Goal: Complete application form

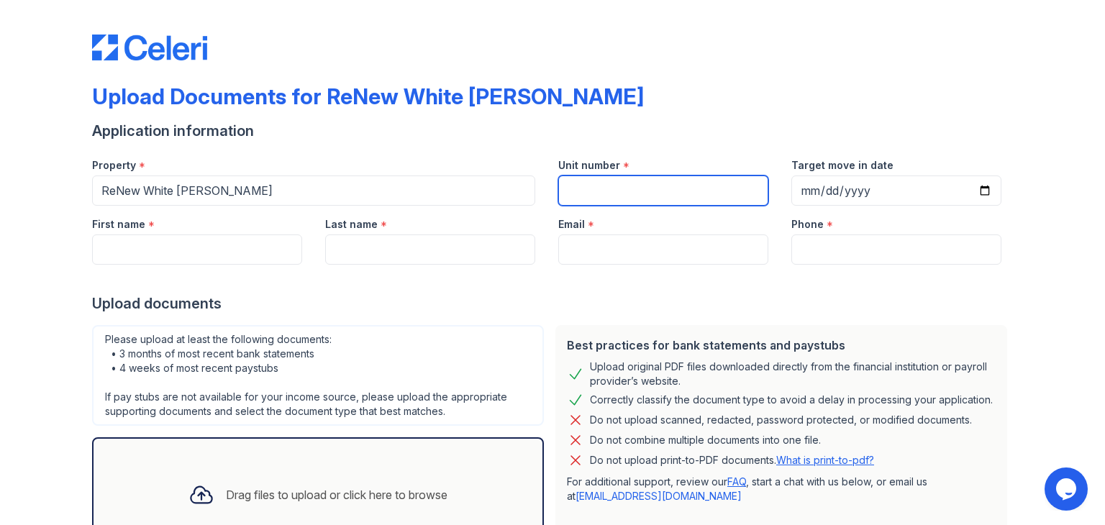
click at [607, 193] on input "Unit number" at bounding box center [663, 190] width 210 height 30
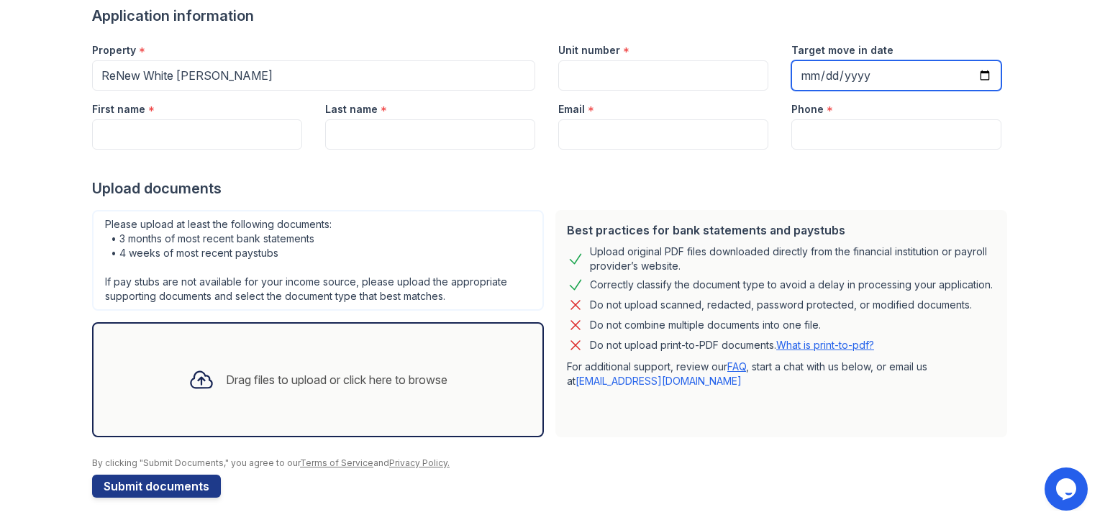
click at [801, 71] on input "Target move in date" at bounding box center [896, 75] width 210 height 30
click at [983, 77] on input "Target move in date" at bounding box center [896, 75] width 210 height 30
click at [811, 76] on input "Target move in date" at bounding box center [896, 75] width 210 height 30
type input "[DATE]"
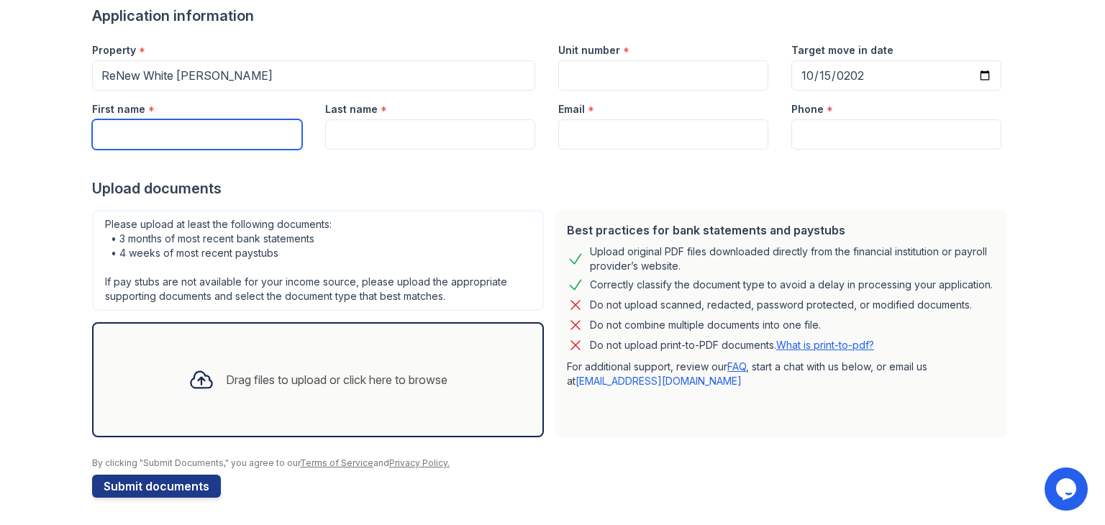
click at [170, 124] on input "First name" at bounding box center [197, 134] width 210 height 30
type input "[PERSON_NAME]"
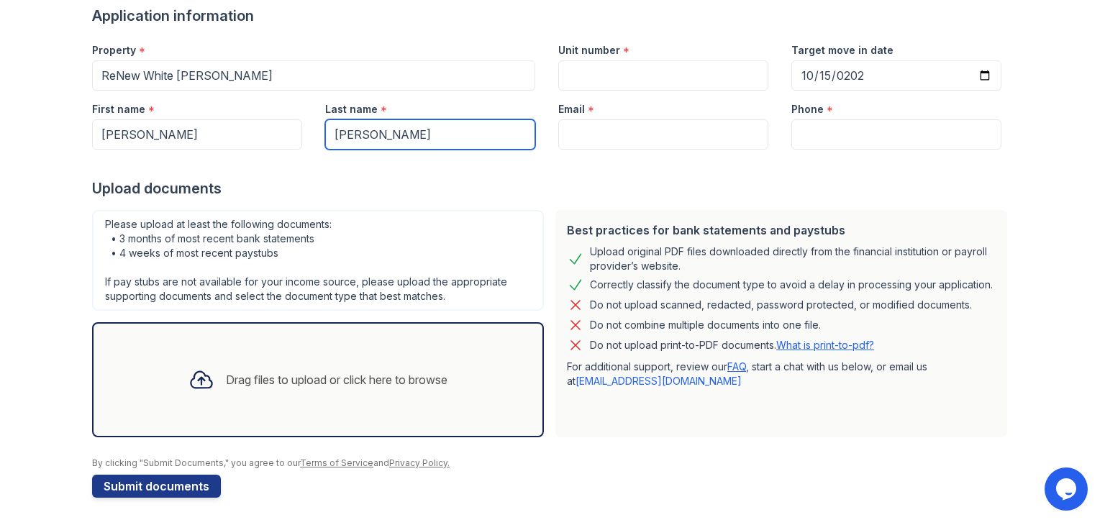
type input "[PERSON_NAME]"
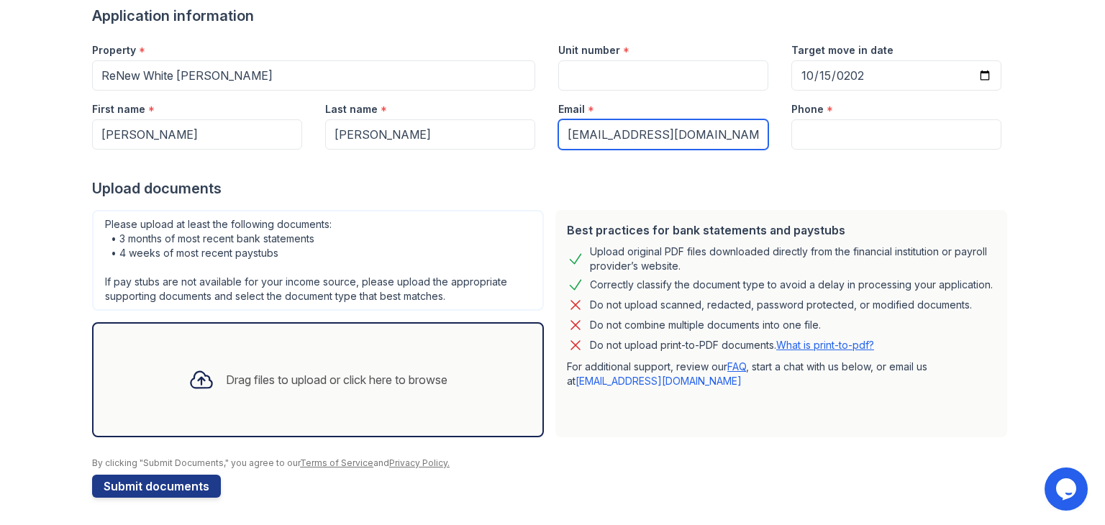
type input "[EMAIL_ADDRESS][DOMAIN_NAME]"
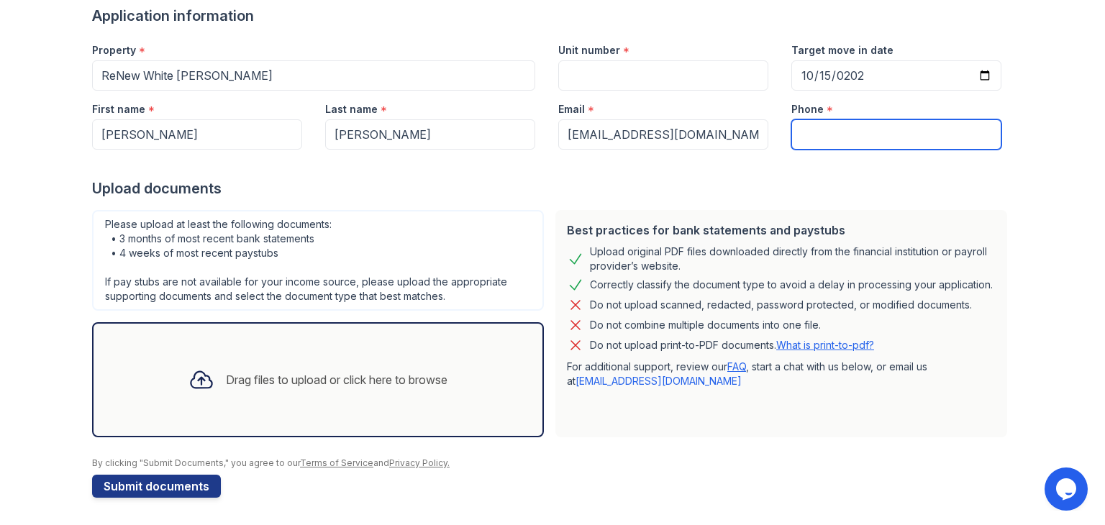
click at [905, 142] on input "Phone" at bounding box center [896, 134] width 210 height 30
type input "4438251116"
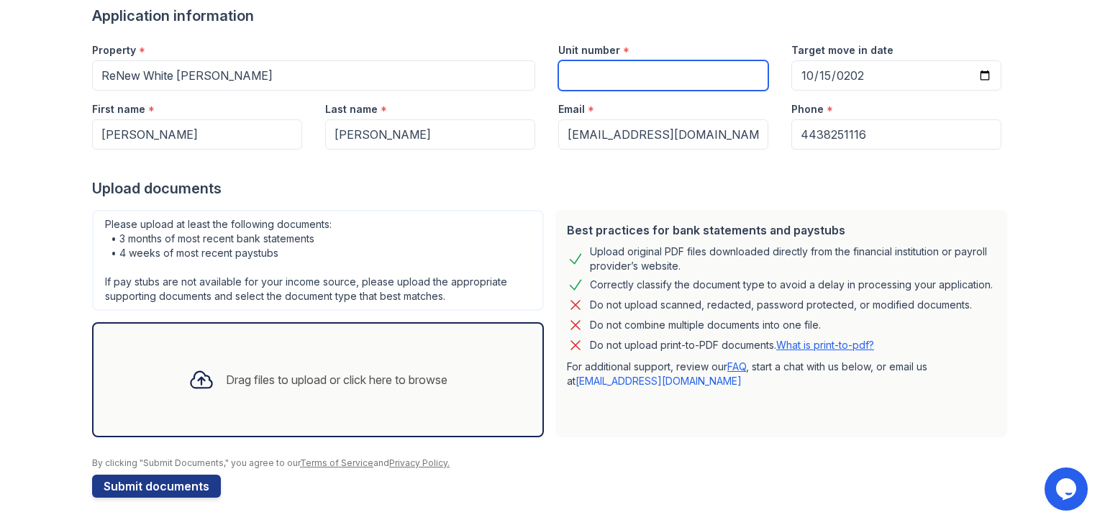
click at [630, 71] on input "Unit number" at bounding box center [663, 75] width 210 height 30
type input "2TM Apt 2D, Floorplan [GEOGRAPHIC_DATA]"
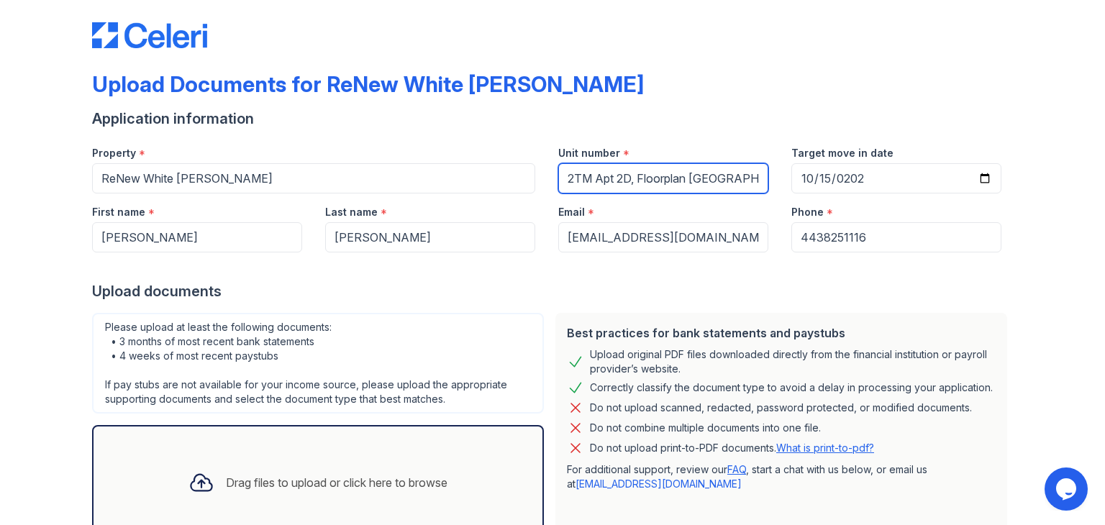
scroll to position [14, 0]
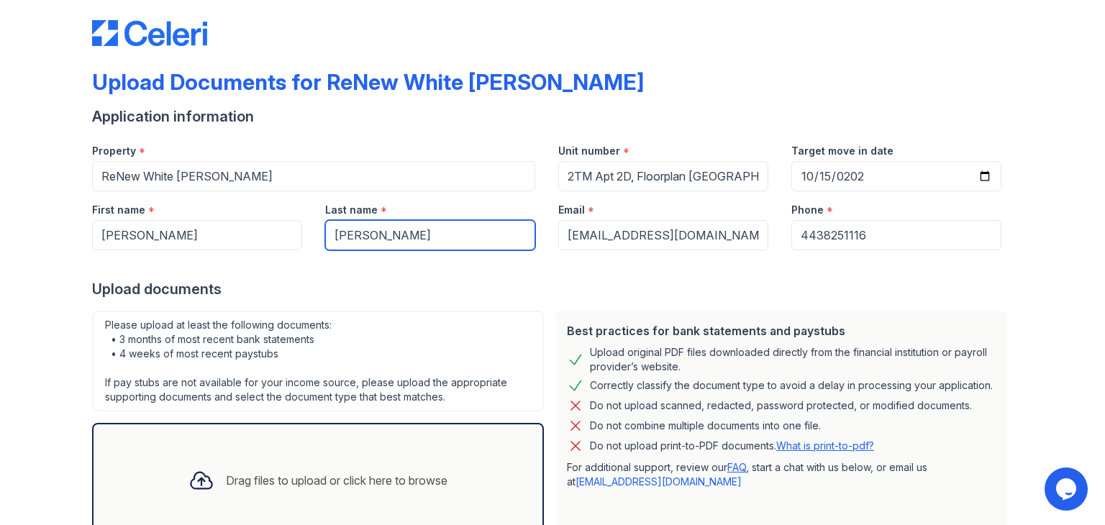
click at [416, 239] on input "[PERSON_NAME]" at bounding box center [430, 235] width 210 height 30
type input "[PERSON_NAME]"
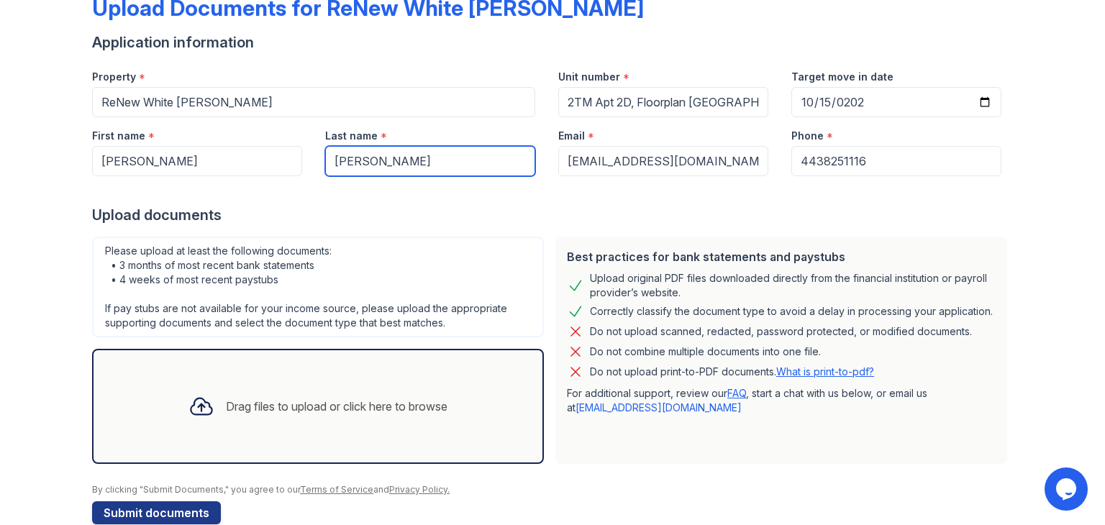
scroll to position [115, 0]
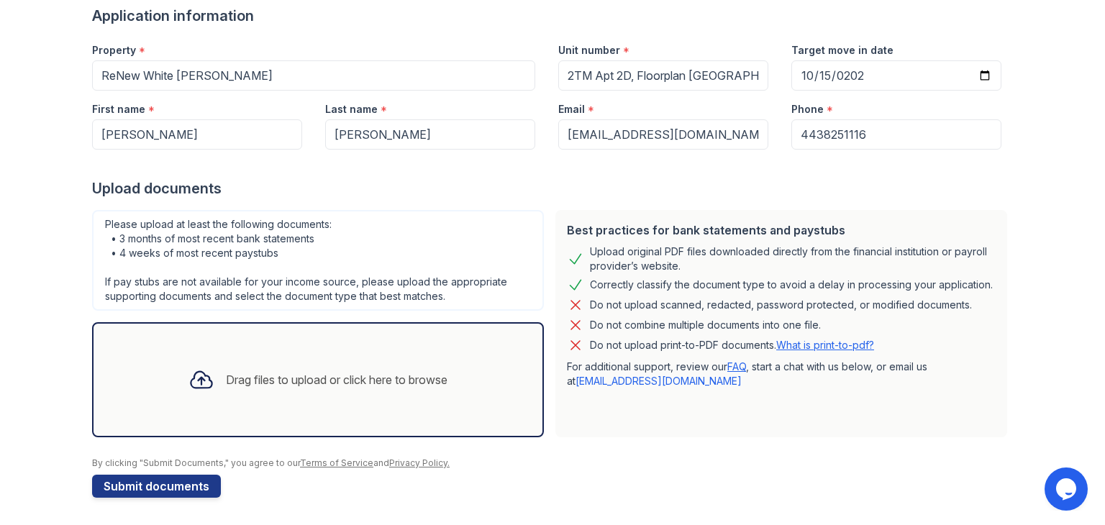
click at [412, 458] on link "Privacy Policy." at bounding box center [419, 462] width 60 height 11
click at [379, 257] on div "Please upload at least the following documents: • 3 months of most recent bank …" at bounding box center [318, 260] width 452 height 101
click at [145, 480] on button "Submit documents" at bounding box center [156, 486] width 129 height 23
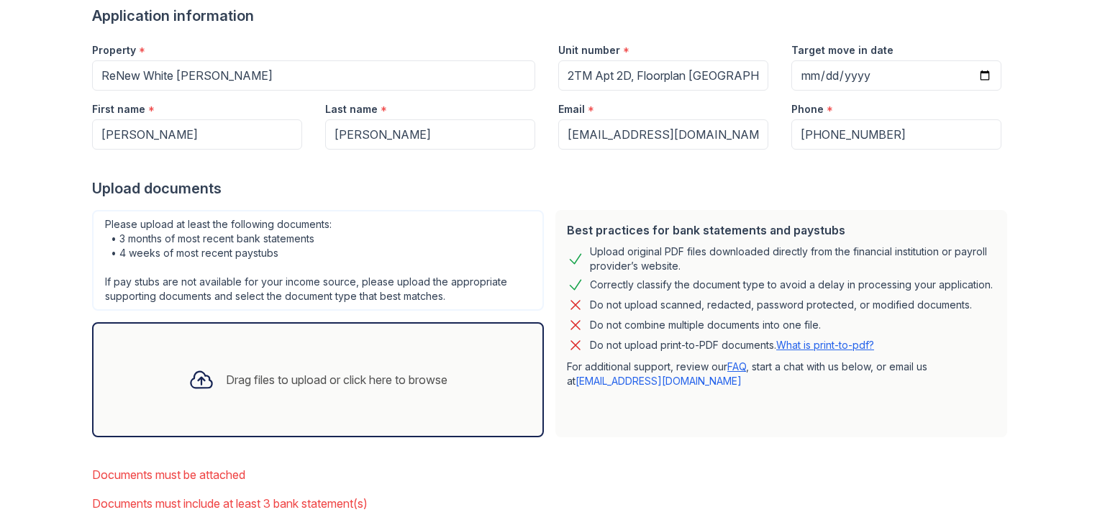
scroll to position [217, 0]
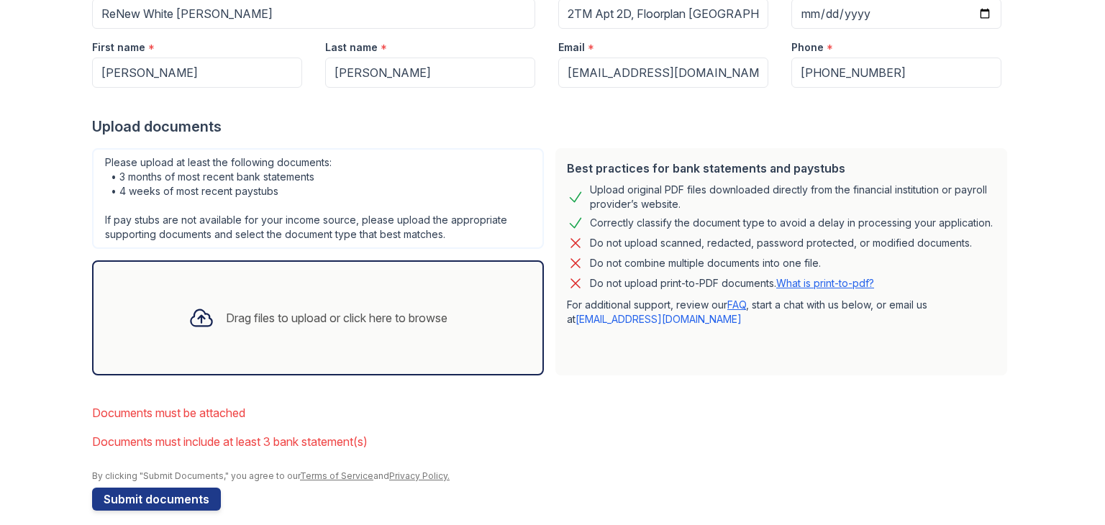
click at [222, 297] on div "Drag files to upload or click here to browse" at bounding box center [318, 317] width 282 height 49
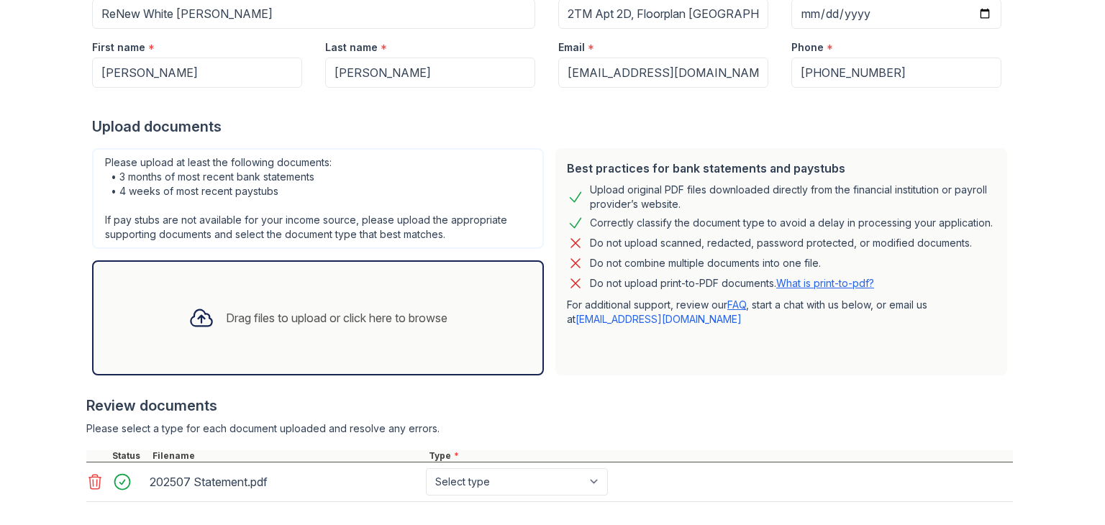
click at [196, 321] on icon at bounding box center [201, 318] width 26 height 26
click at [196, 327] on icon at bounding box center [201, 318] width 26 height 26
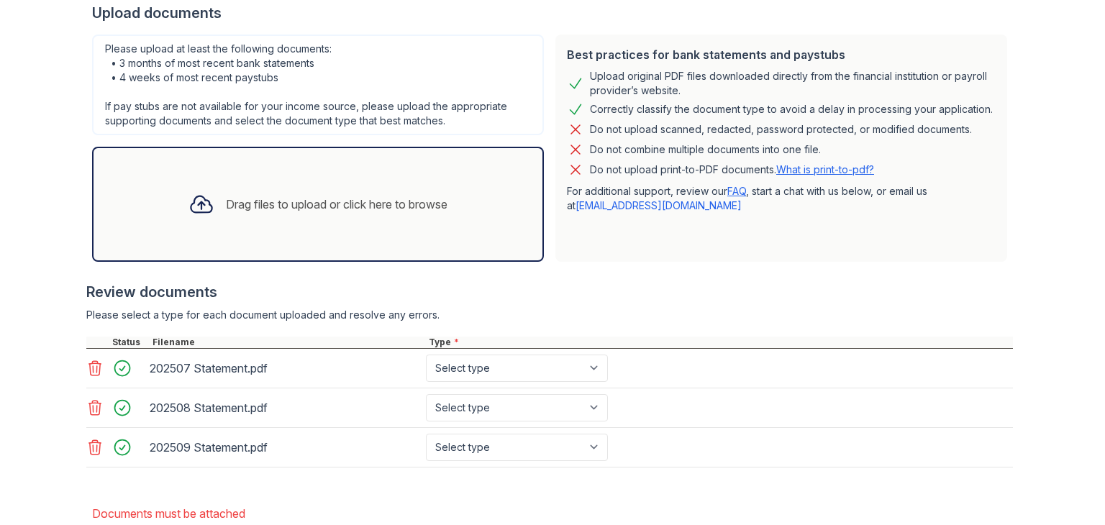
scroll to position [336, 0]
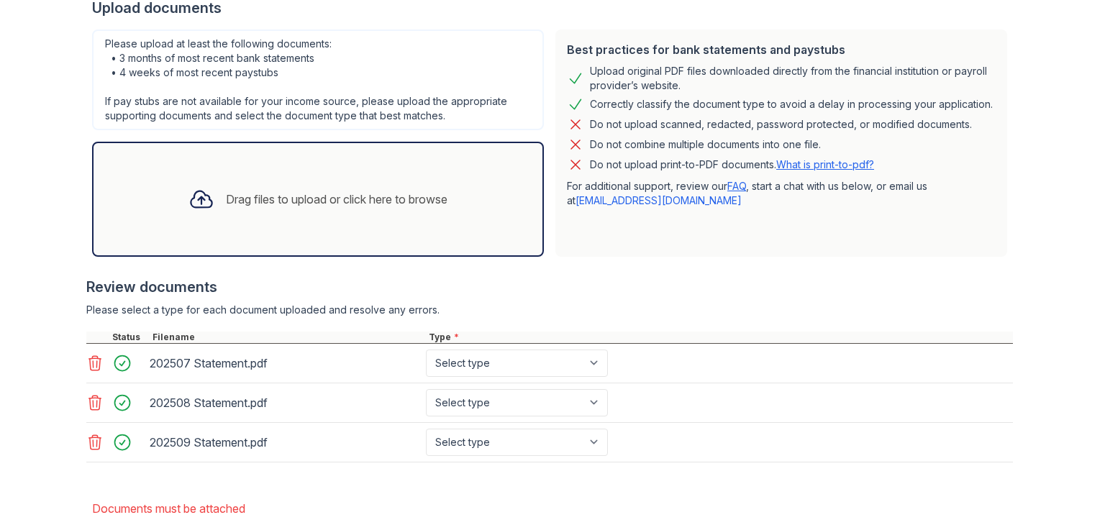
click at [224, 186] on div "Drag files to upload or click here to browse" at bounding box center [318, 199] width 282 height 49
click at [190, 203] on icon at bounding box center [201, 199] width 26 height 26
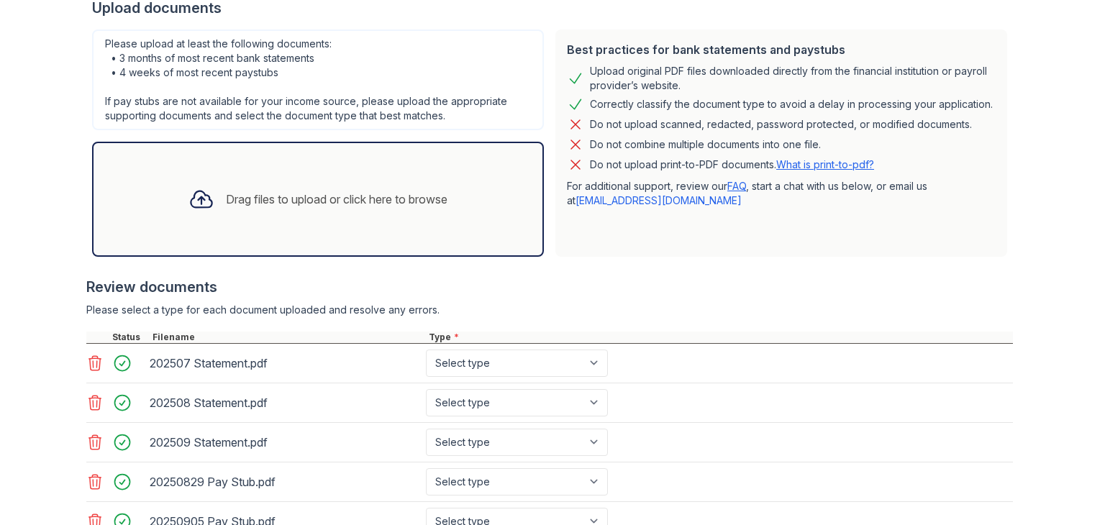
click at [191, 198] on icon at bounding box center [201, 199] width 21 height 17
click at [193, 194] on icon at bounding box center [201, 199] width 26 height 26
click at [47, 192] on div "Upload Documents for ReNew White [PERSON_NAME] Please correct the errors below.…" at bounding box center [552, 228] width 1059 height 1129
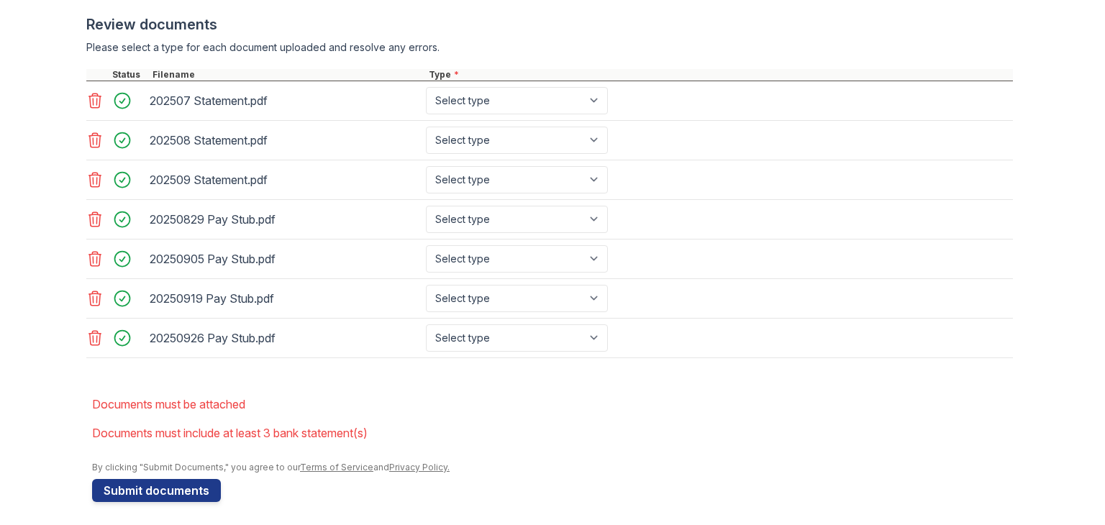
scroll to position [600, 0]
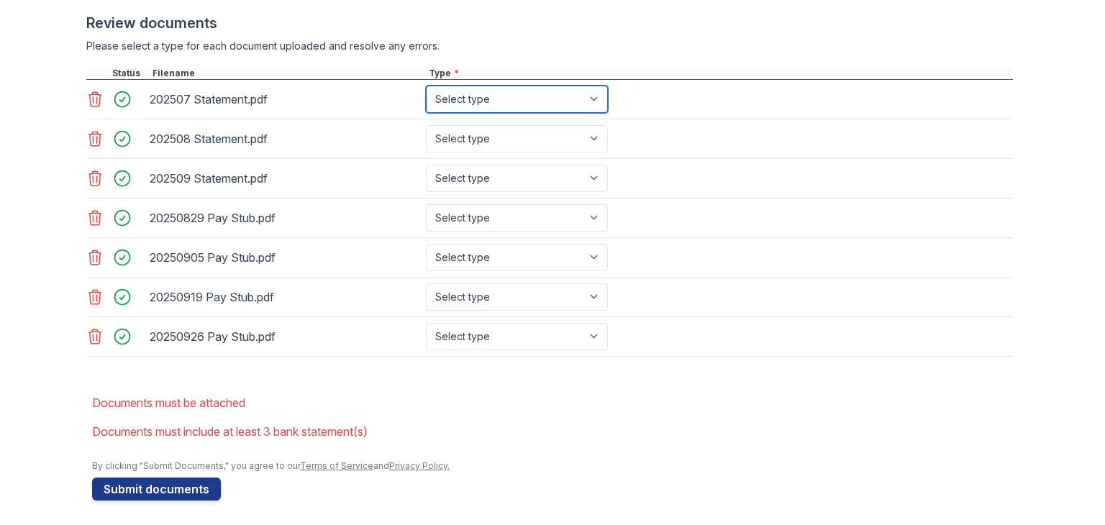
click at [557, 101] on select "Select type Paystub Bank Statement Offer Letter Tax Documents Benefit Award Let…" at bounding box center [517, 99] width 182 height 27
select select "bank_statement"
click at [426, 86] on select "Select type Paystub Bank Statement Offer Letter Tax Documents Benefit Award Let…" at bounding box center [517, 99] width 182 height 27
click at [483, 136] on select "Select type Paystub Bank Statement Offer Letter Tax Documents Benefit Award Let…" at bounding box center [517, 138] width 182 height 27
select select "bank_statement"
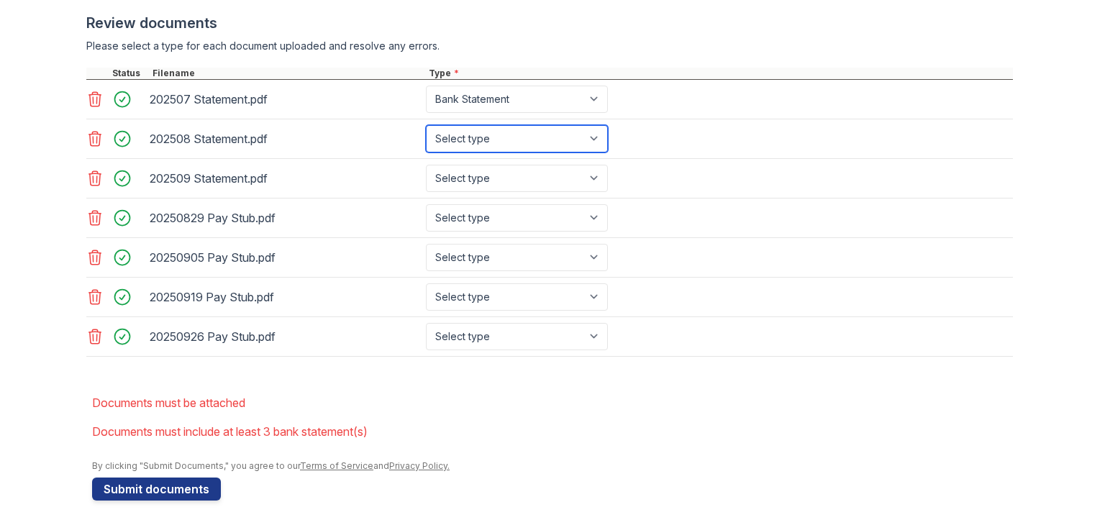
click at [426, 125] on select "Select type Paystub Bank Statement Offer Letter Tax Documents Benefit Award Let…" at bounding box center [517, 138] width 182 height 27
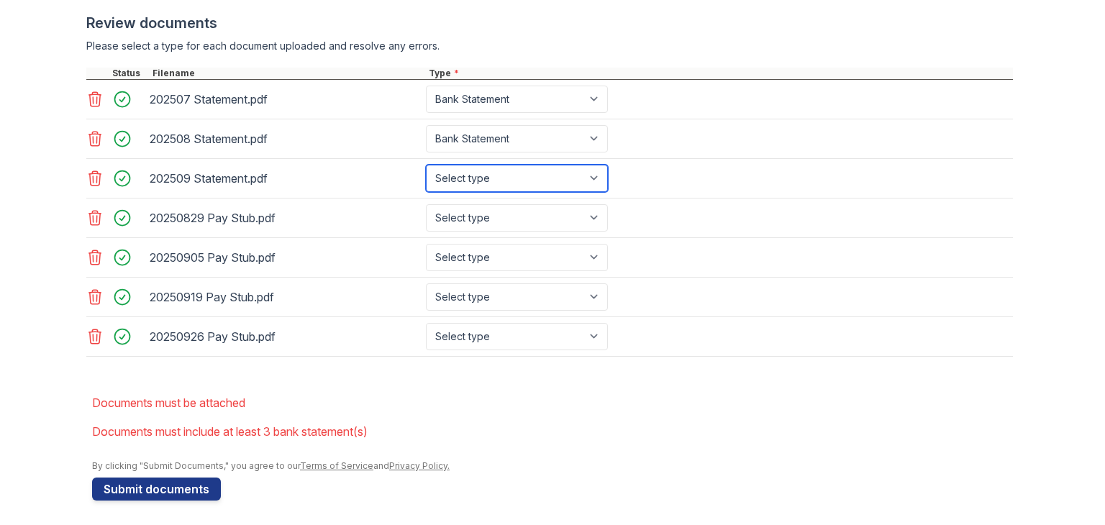
click at [475, 174] on select "Select type Paystub Bank Statement Offer Letter Tax Documents Benefit Award Let…" at bounding box center [517, 178] width 182 height 27
select select "bank_statement"
click at [426, 165] on select "Select type Paystub Bank Statement Offer Letter Tax Documents Benefit Award Let…" at bounding box center [517, 178] width 182 height 27
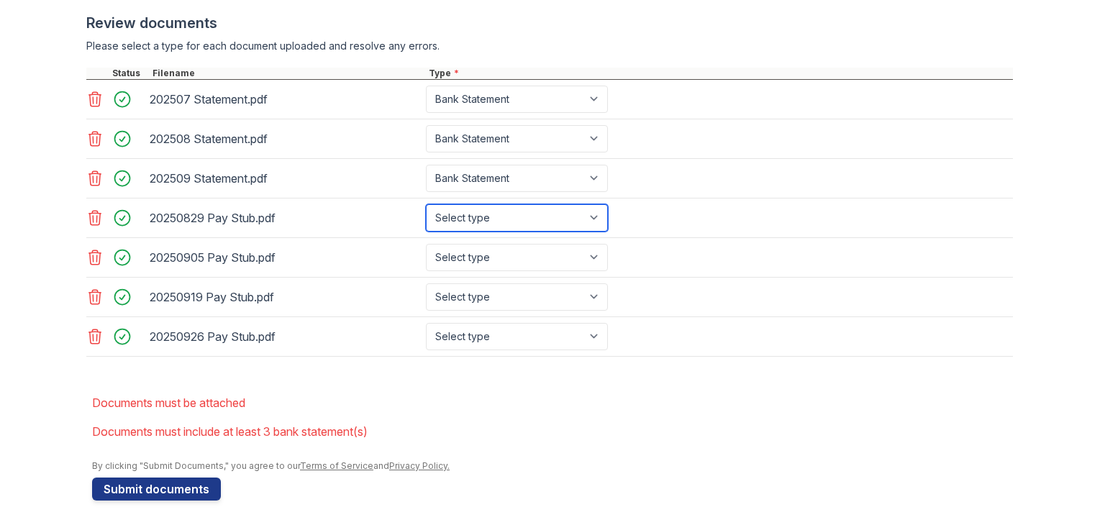
click at [478, 213] on select "Select type Paystub Bank Statement Offer Letter Tax Documents Benefit Award Let…" at bounding box center [517, 217] width 182 height 27
select select "paystub"
click at [426, 204] on select "Select type Paystub Bank Statement Offer Letter Tax Documents Benefit Award Let…" at bounding box center [517, 217] width 182 height 27
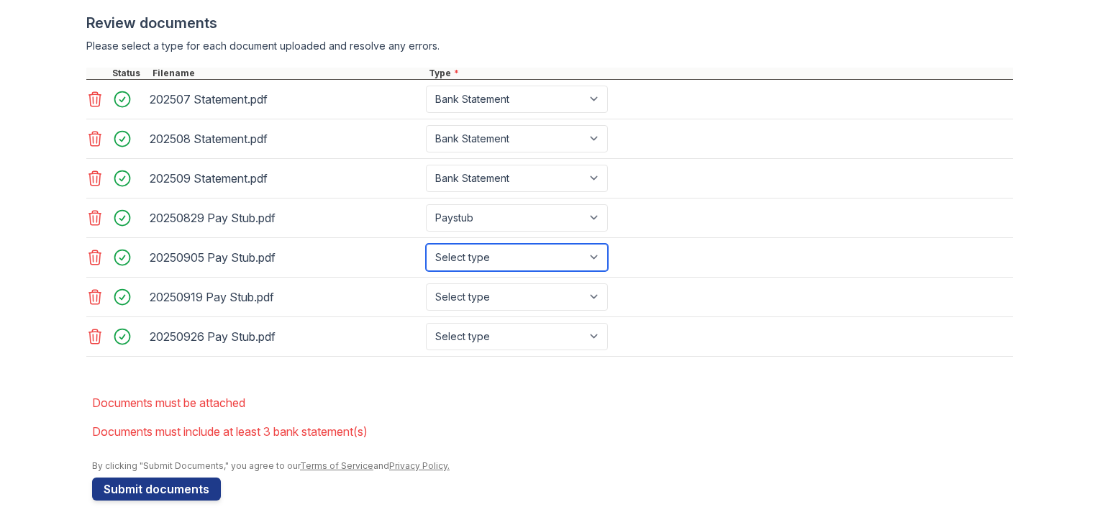
click at [486, 250] on select "Select type Paystub Bank Statement Offer Letter Tax Documents Benefit Award Let…" at bounding box center [517, 257] width 182 height 27
select select "paystub"
click at [426, 244] on select "Select type Paystub Bank Statement Offer Letter Tax Documents Benefit Award Let…" at bounding box center [517, 257] width 182 height 27
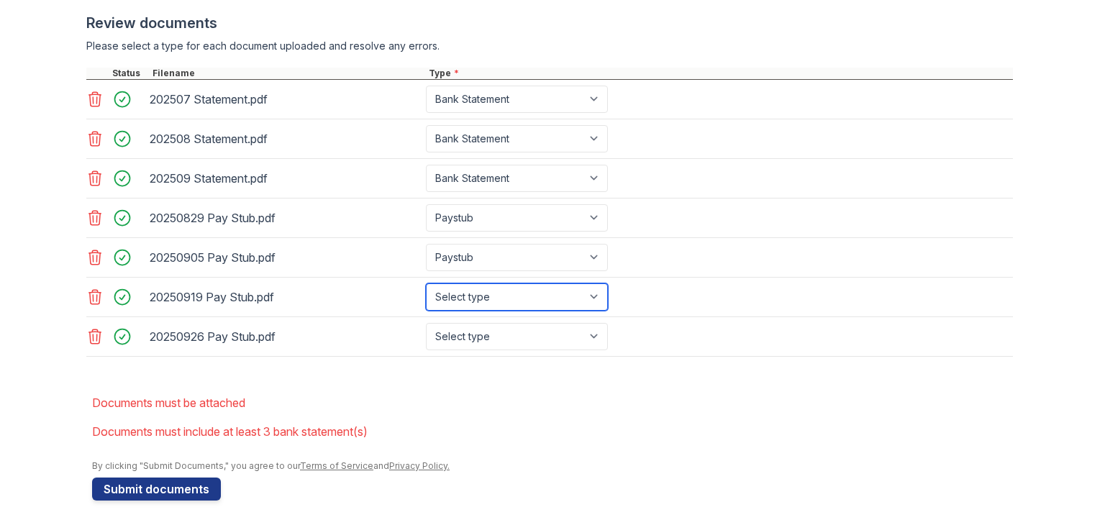
click at [498, 285] on select "Select type Paystub Bank Statement Offer Letter Tax Documents Benefit Award Let…" at bounding box center [517, 296] width 182 height 27
select select "paystub"
click at [426, 283] on select "Select type Paystub Bank Statement Offer Letter Tax Documents Benefit Award Let…" at bounding box center [517, 296] width 182 height 27
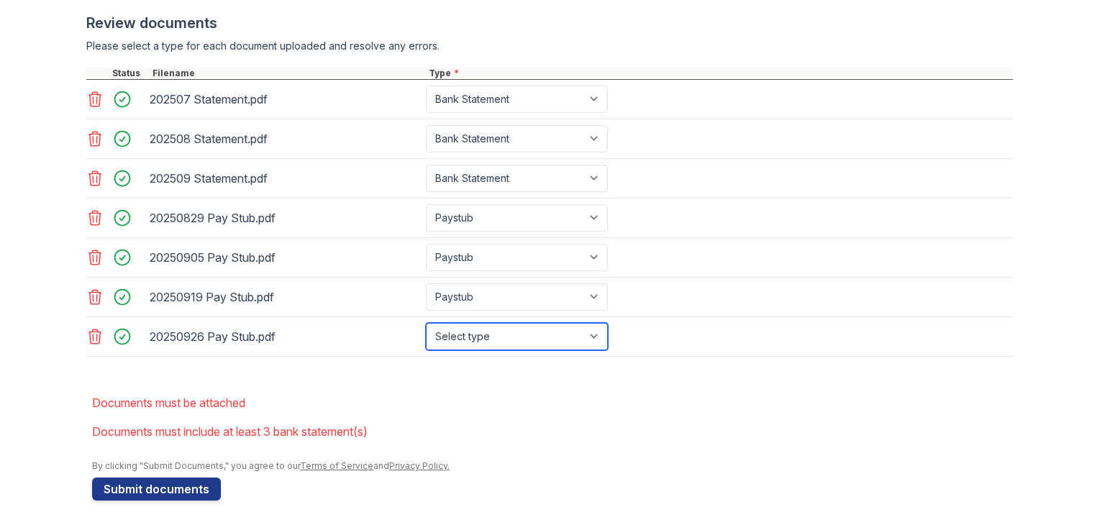
click at [479, 335] on select "Select type Paystub Bank Statement Offer Letter Tax Documents Benefit Award Let…" at bounding box center [517, 336] width 182 height 27
select select "paystub"
click at [426, 323] on select "Select type Paystub Bank Statement Offer Letter Tax Documents Benefit Award Let…" at bounding box center [517, 336] width 182 height 27
click at [289, 380] on form "Application information Property * ReNew White [PERSON_NAME] Unit number * 2TM …" at bounding box center [552, 30] width 921 height 939
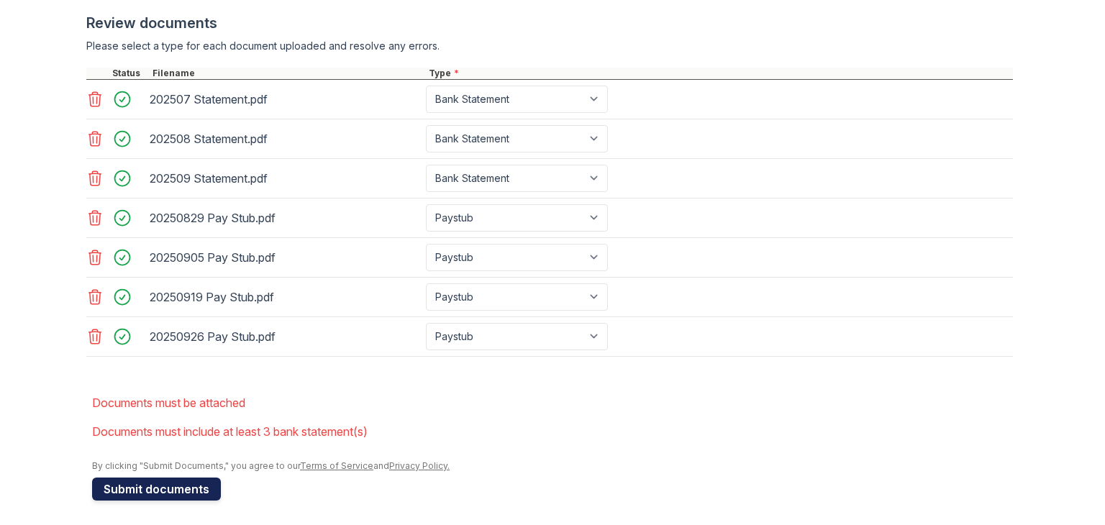
click at [147, 483] on button "Submit documents" at bounding box center [156, 489] width 129 height 23
